Goal: Use online tool/utility

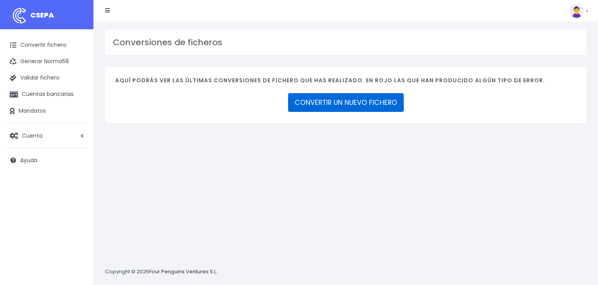
click at [347, 98] on link "CONVERTIR UN NUEVO FICHERO" at bounding box center [346, 102] width 116 height 19
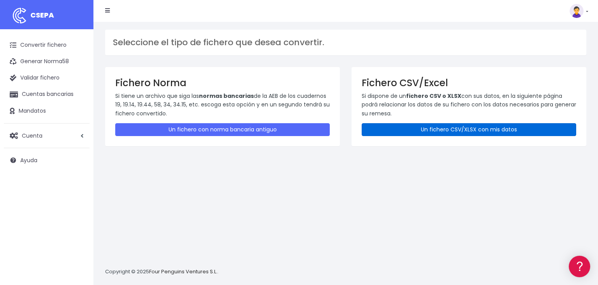
click at [456, 131] on link "Un fichero CSV/XLSX con mis datos" at bounding box center [469, 129] width 215 height 13
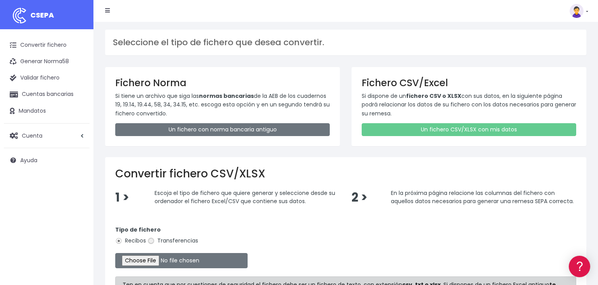
click at [150, 242] on input "Transferencias" at bounding box center [151, 240] width 7 height 7
radio input "true"
click at [134, 259] on input "file" at bounding box center [181, 260] width 132 height 15
type input "C:\fakepath\01102025-2.csv"
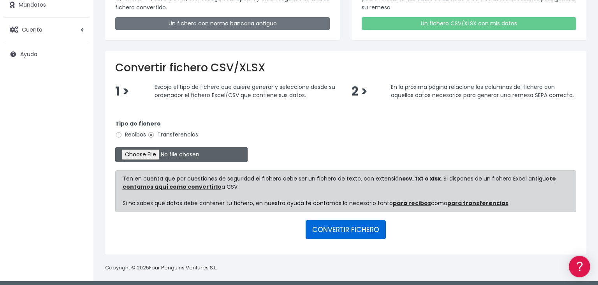
scroll to position [107, 0]
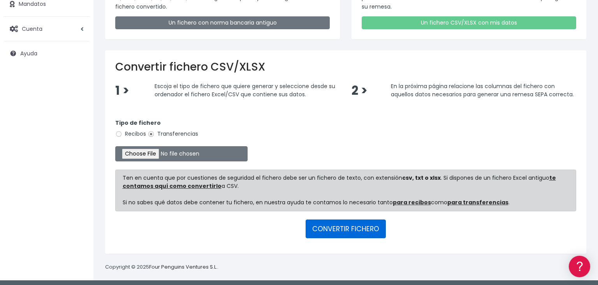
click at [352, 225] on button "CONVERTIR FICHERO" at bounding box center [346, 228] width 80 height 19
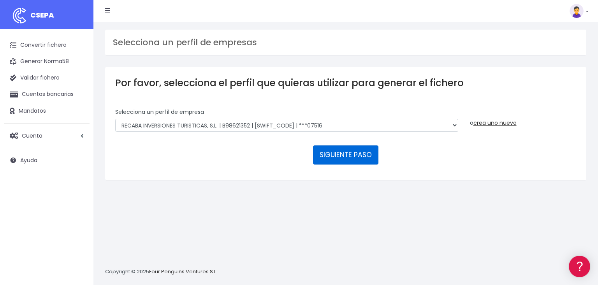
click at [345, 145] on button "SIGUIENTE PASO" at bounding box center [345, 154] width 65 height 19
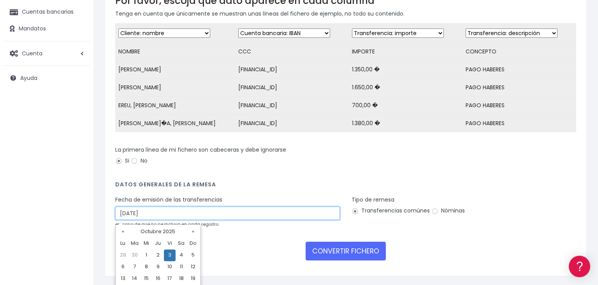
drag, startPoint x: 157, startPoint y: 214, endPoint x: 104, endPoint y: 211, distance: 53.4
click at [115, 211] on input "03/10/2025" at bounding box center [227, 212] width 225 height 13
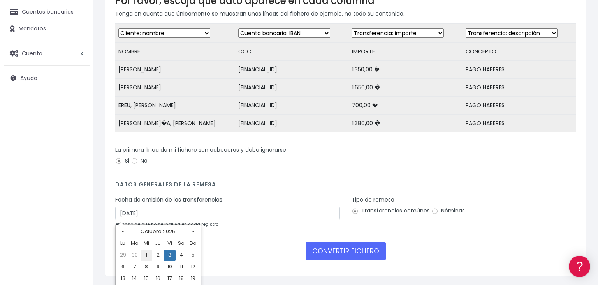
click at [148, 255] on td "1" at bounding box center [147, 255] width 12 height 12
type input "01/10/2025"
click at [435, 211] on input "Nóminas" at bounding box center [435, 211] width 7 height 7
radio input "true"
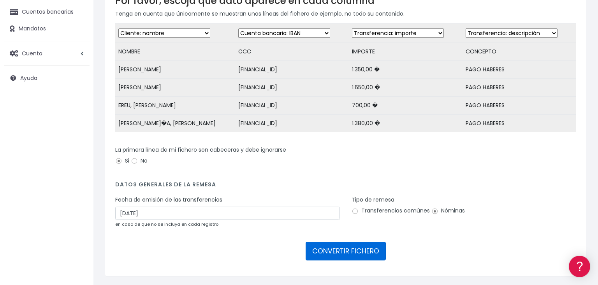
click at [340, 253] on button "CONVERTIR FICHERO" at bounding box center [346, 250] width 80 height 19
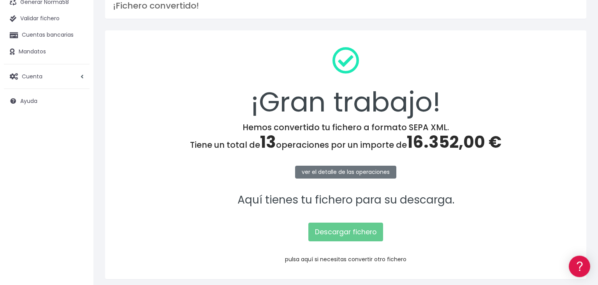
scroll to position [78, 0]
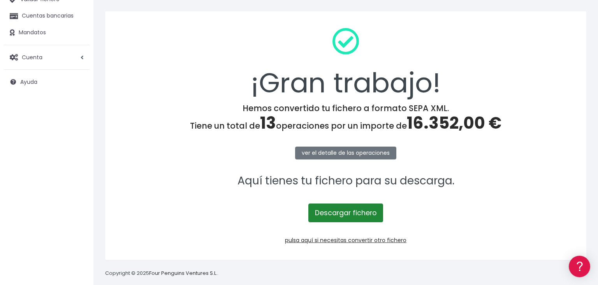
click at [342, 208] on link "Descargar fichero" at bounding box center [345, 212] width 75 height 19
